Goal: Task Accomplishment & Management: Use online tool/utility

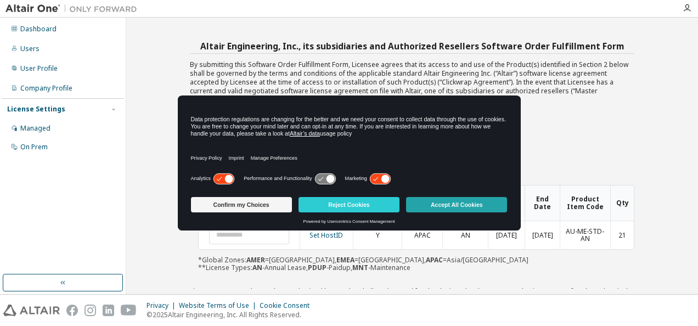
click at [447, 206] on button "Accept All Cookies" at bounding box center [456, 204] width 101 height 15
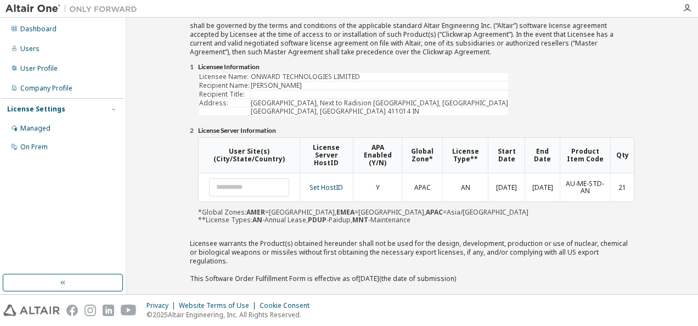
scroll to position [77, 0]
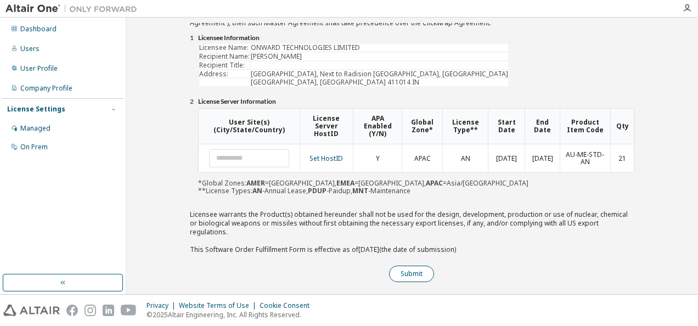
click at [418, 266] on button "Submit" at bounding box center [411, 274] width 45 height 16
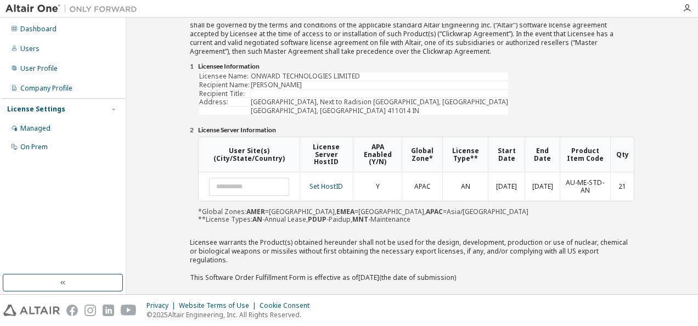
scroll to position [105, 0]
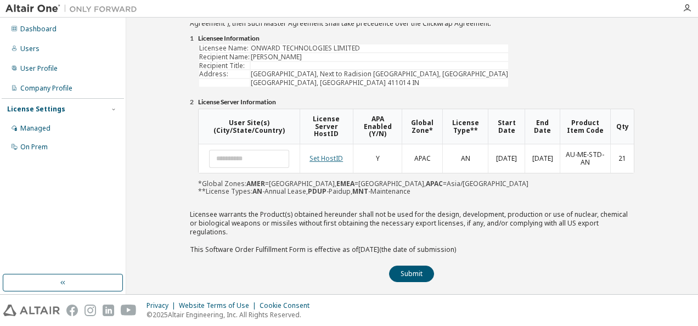
click at [325, 157] on link "Set HostID" at bounding box center [326, 158] width 33 height 9
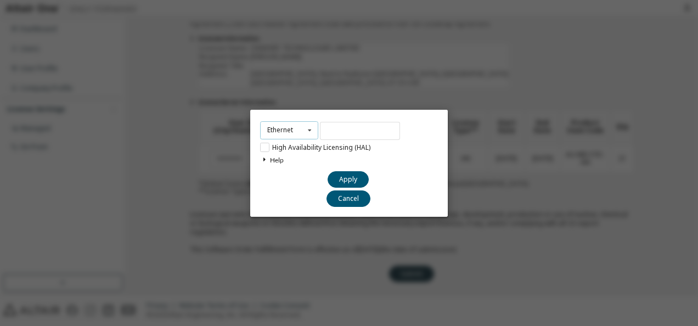
click at [309, 133] on icon at bounding box center [310, 130] width 14 height 17
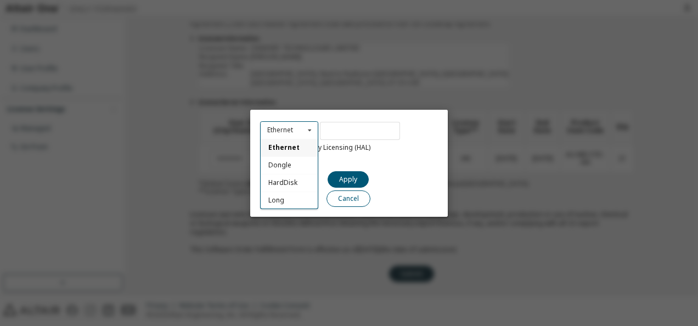
click at [343, 198] on button "Cancel" at bounding box center [349, 198] width 44 height 16
